Goal: Task Accomplishment & Management: Manage account settings

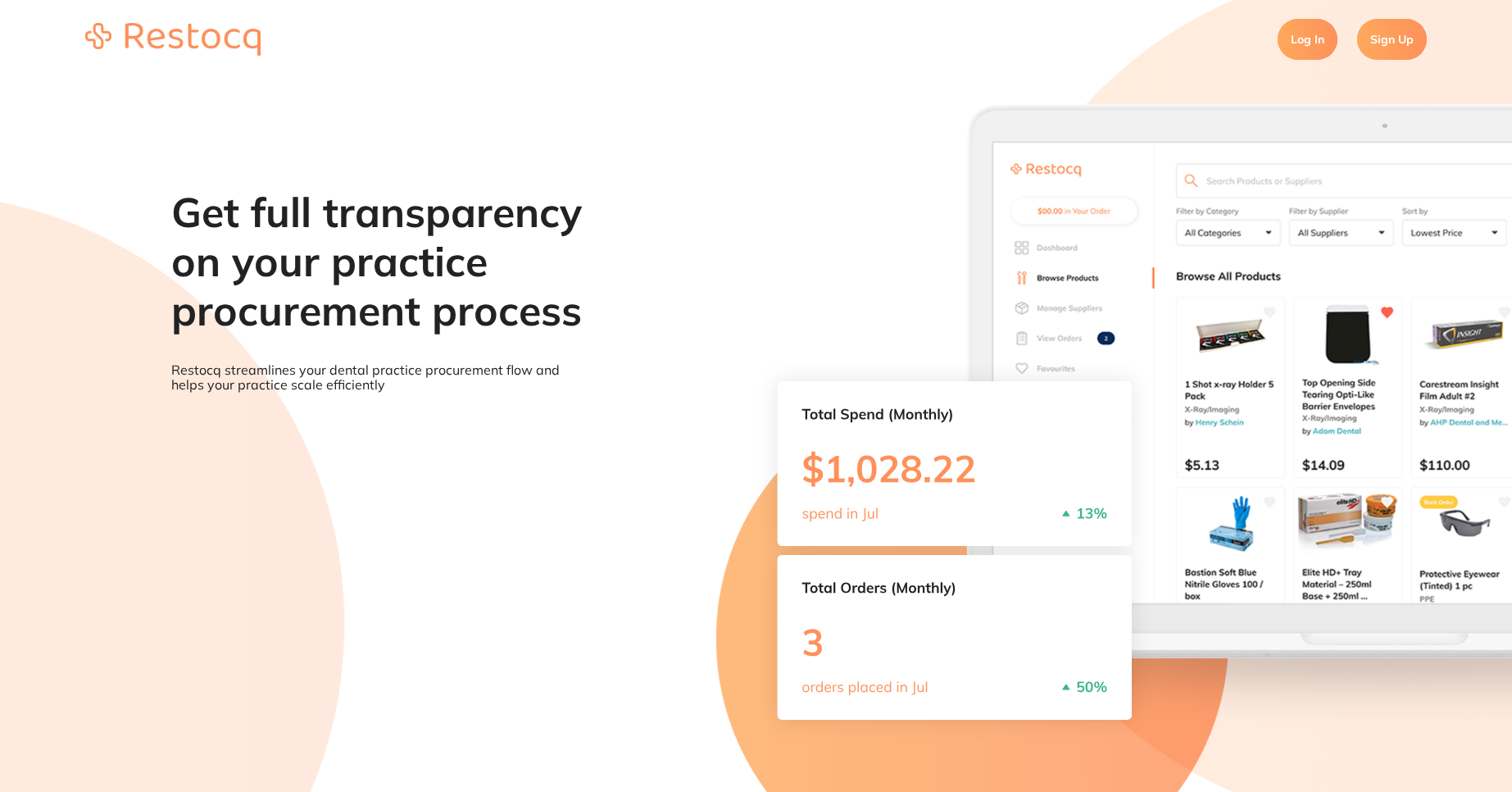
click at [1304, 44] on link "Log In" at bounding box center [1307, 39] width 60 height 41
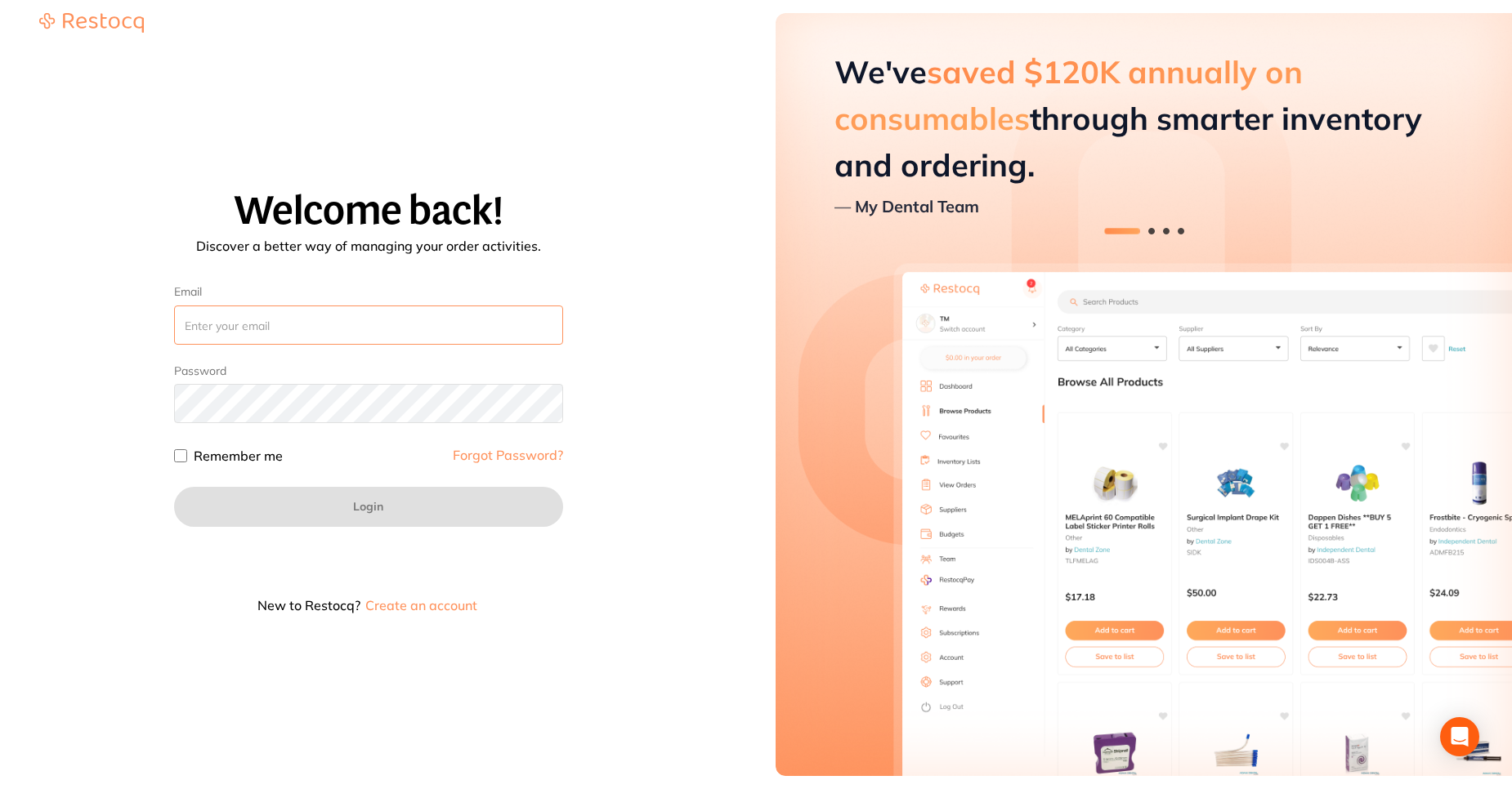
click at [319, 337] on input "Email" at bounding box center [367, 324] width 389 height 39
type input "[PERSON_NAME][EMAIL_ADDRESS][PERSON_NAME][DOMAIN_NAME]"
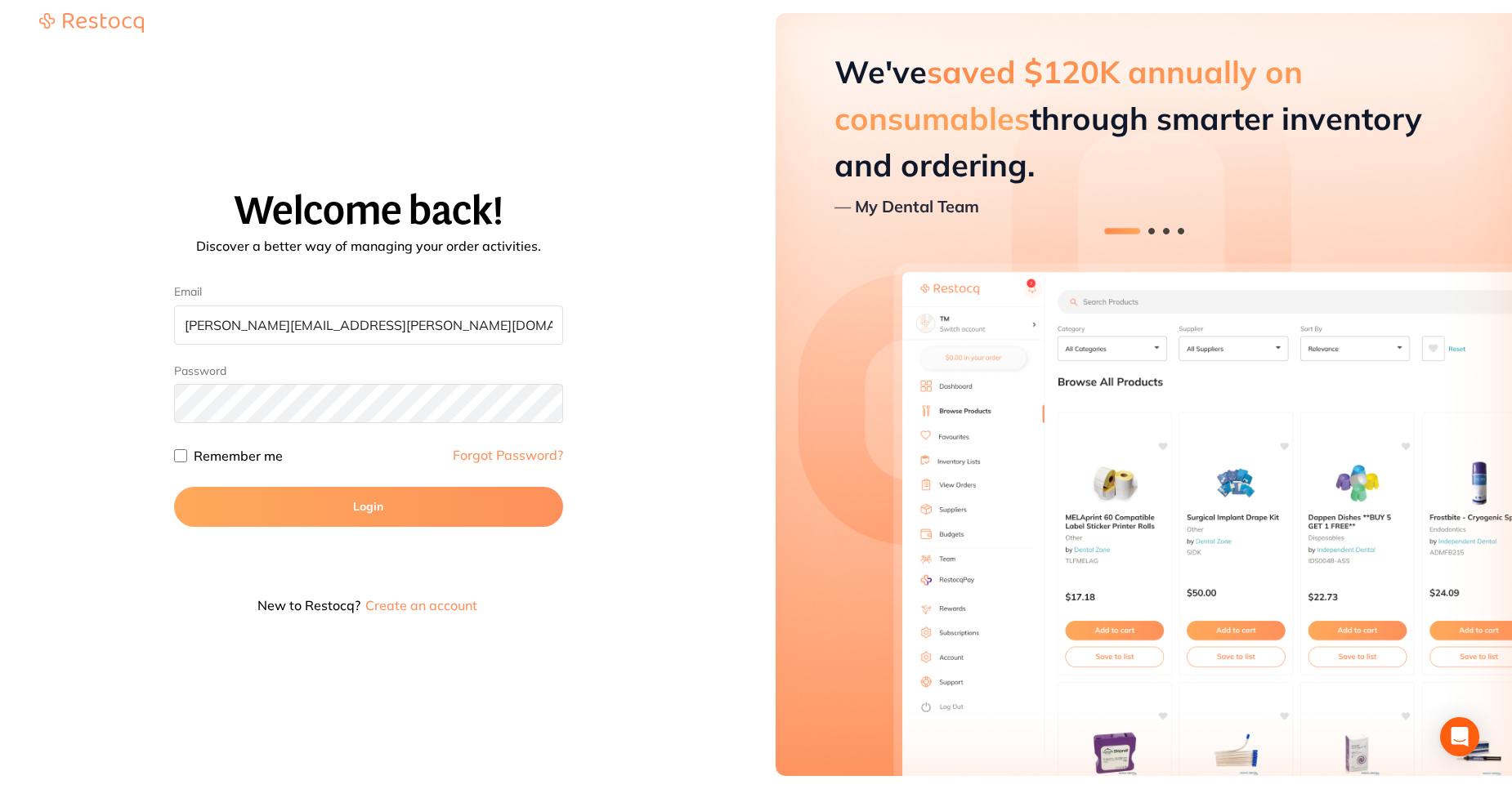
click at [340, 504] on button "Login" at bounding box center [367, 506] width 389 height 39
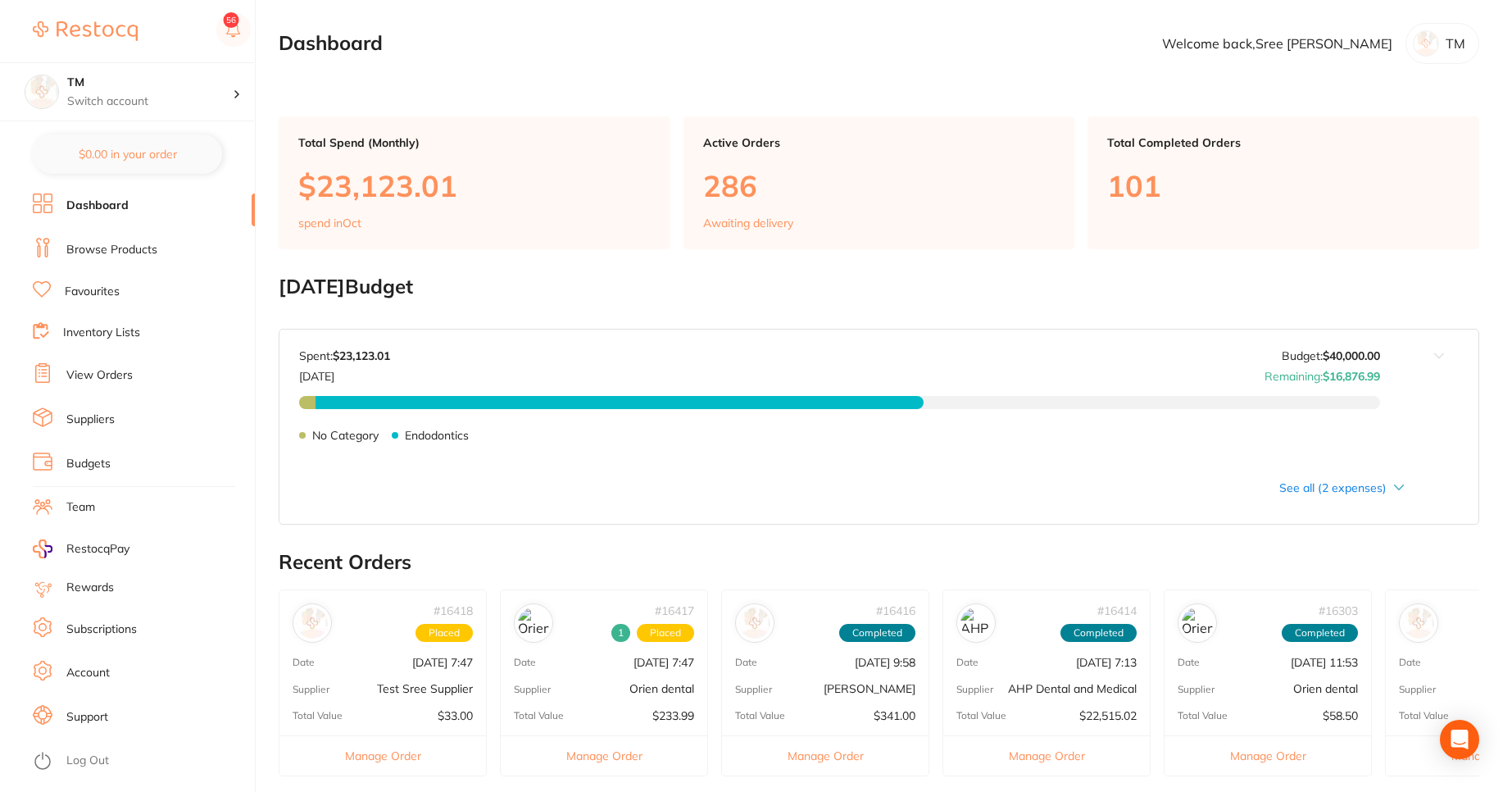
click at [122, 459] on li "Budgets" at bounding box center [143, 464] width 222 height 25
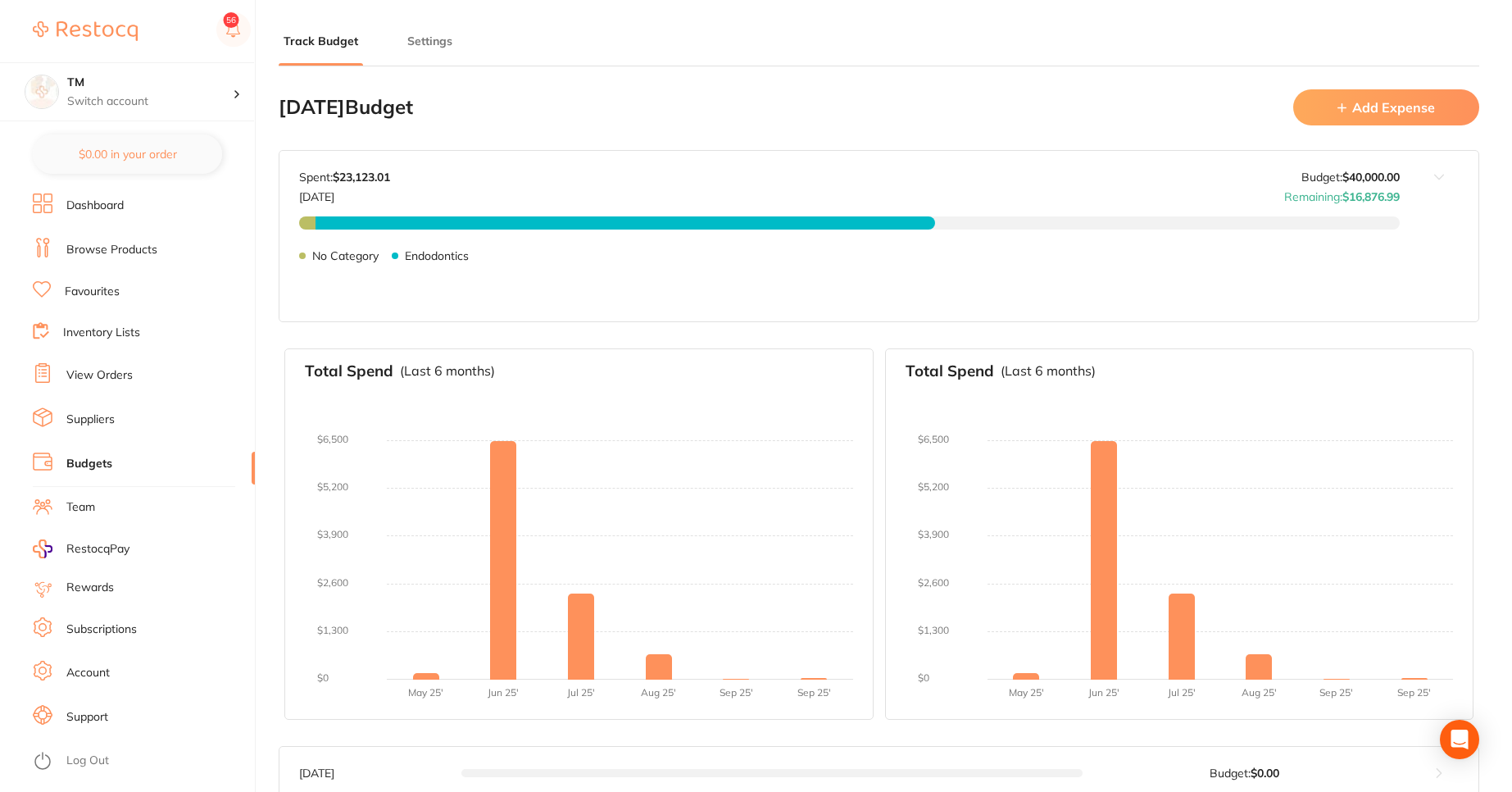
type input "10,000"
type input "40,000"
type input "0.0"
type input "40,000"
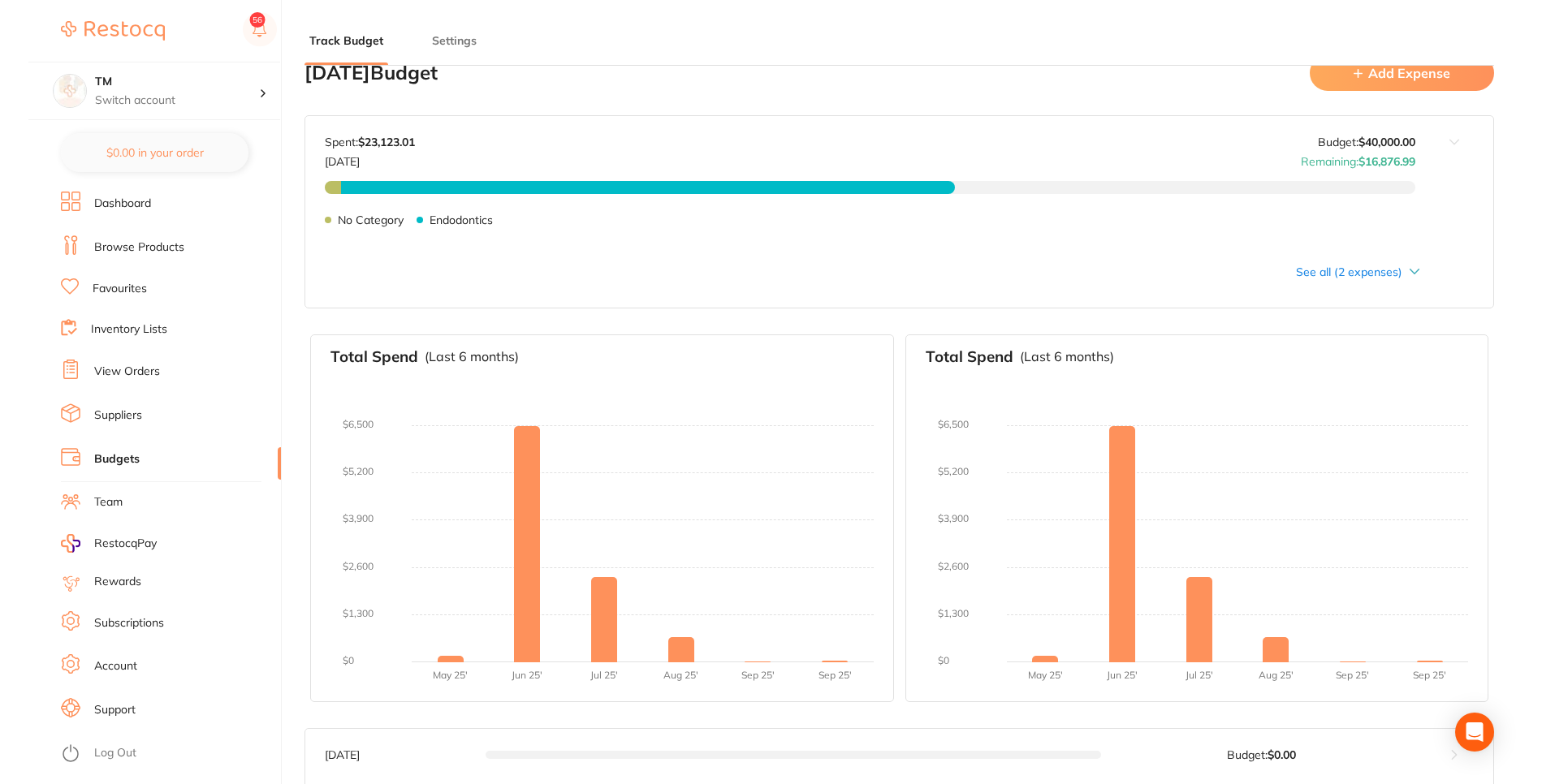
scroll to position [42, 0]
